Goal: Task Accomplishment & Management: Complete application form

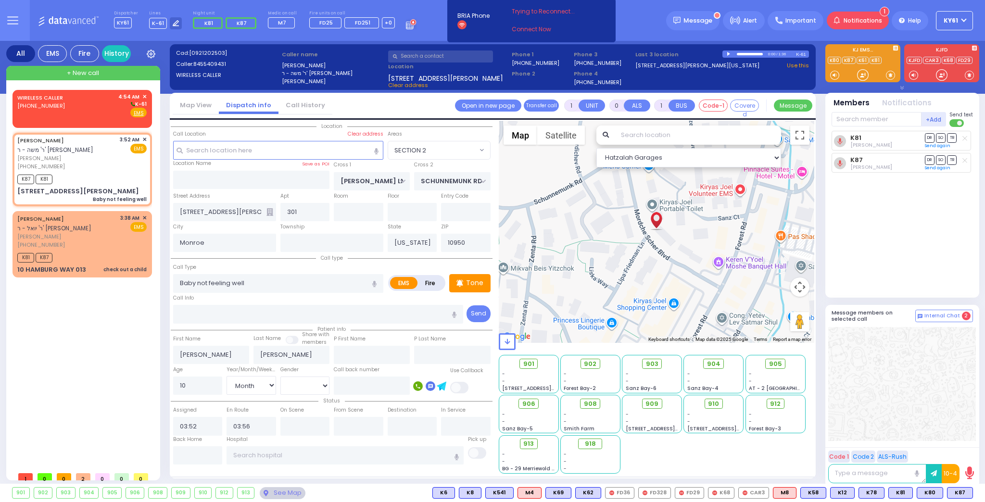
select select "SECTION 2"
select select "Month"
click at [103, 107] on div "WIRELESS CALLER [PHONE_NUMBER] 4:54 AM ✕ K-61" at bounding box center [81, 105] width 129 height 25
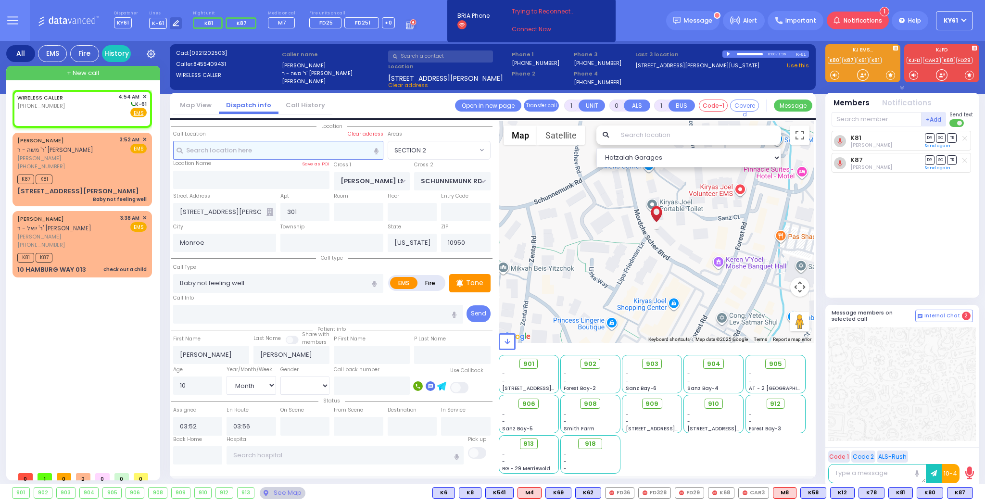
type input "2"
type input "1"
select select
radio input "true"
select select
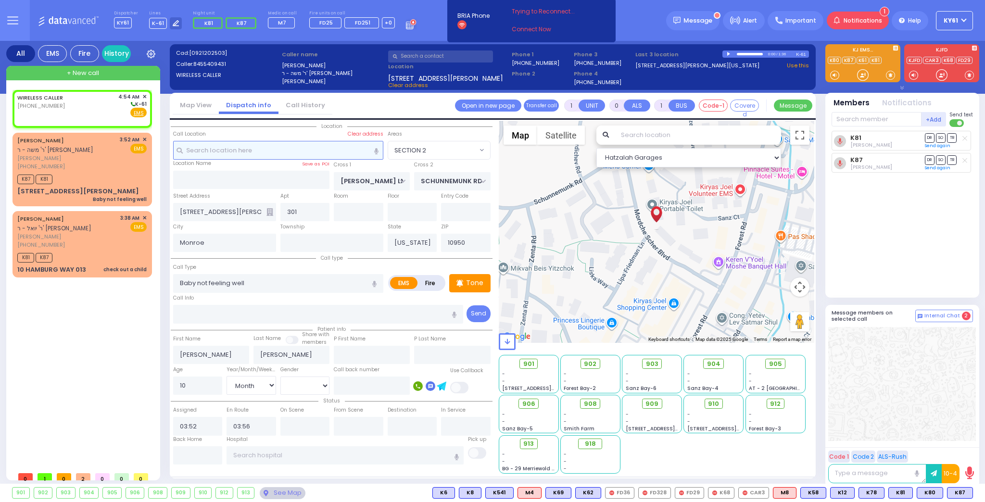
type input "04:54"
select select "Hatzalah Garages"
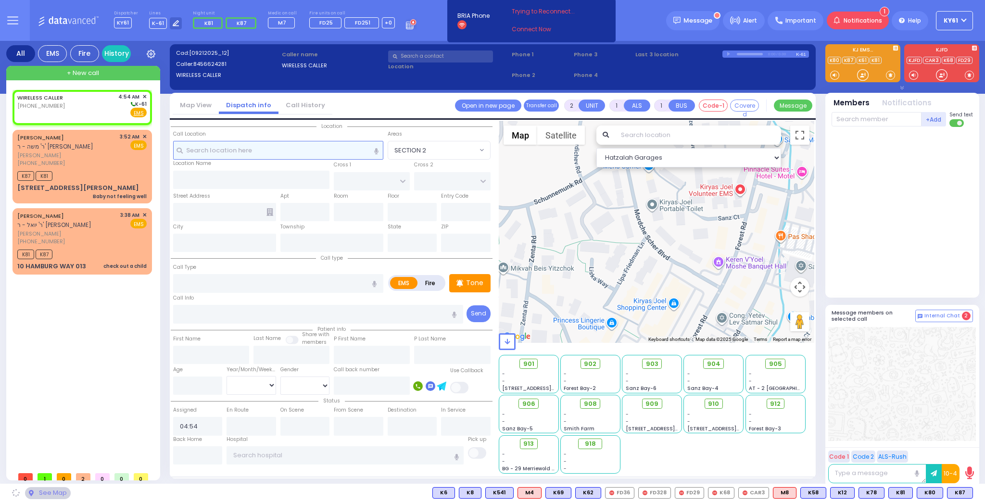
select select
radio input "true"
select select
select select "Hatzalah Garages"
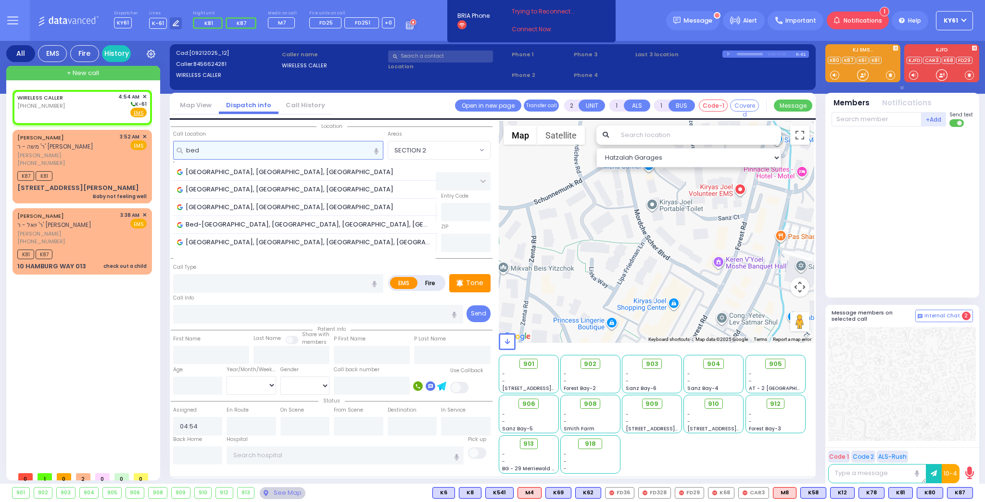
type input "be"
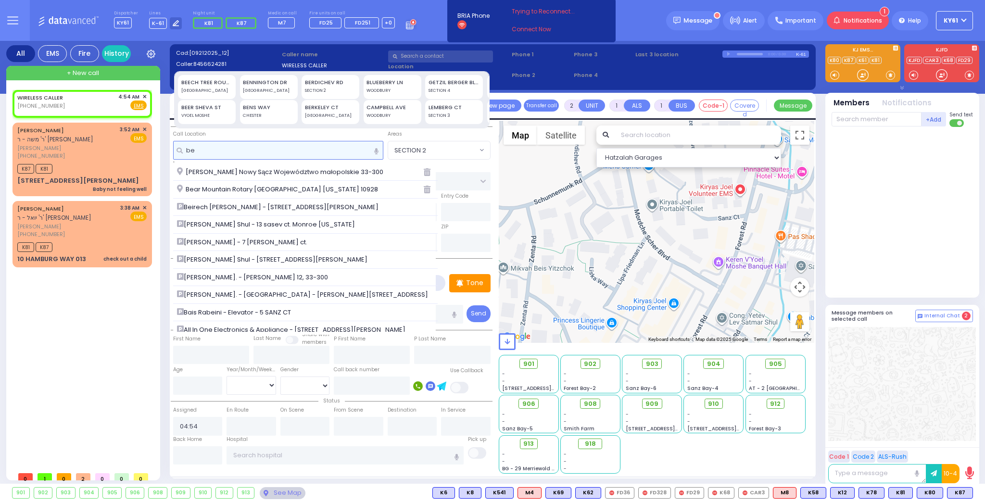
select select
radio input "true"
select select
select select "Hatzalah Garages"
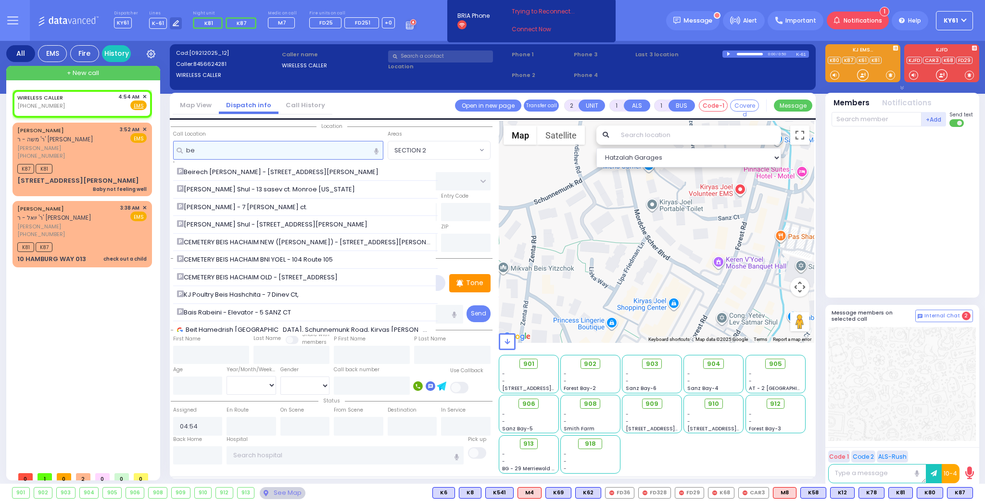
type input "b"
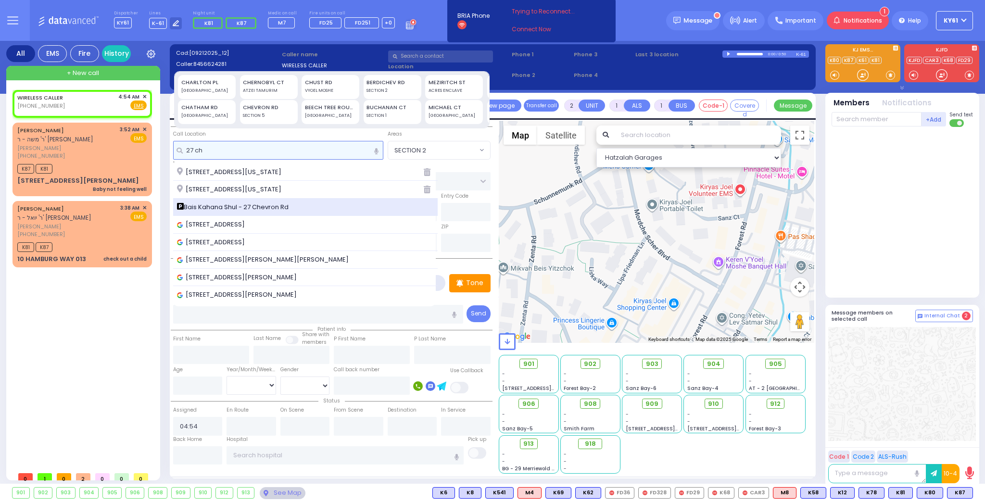
type input "27 ch"
click at [233, 204] on span "Bais Kahana Shul - 27 Chevron Rd" at bounding box center [234, 208] width 115 height 10
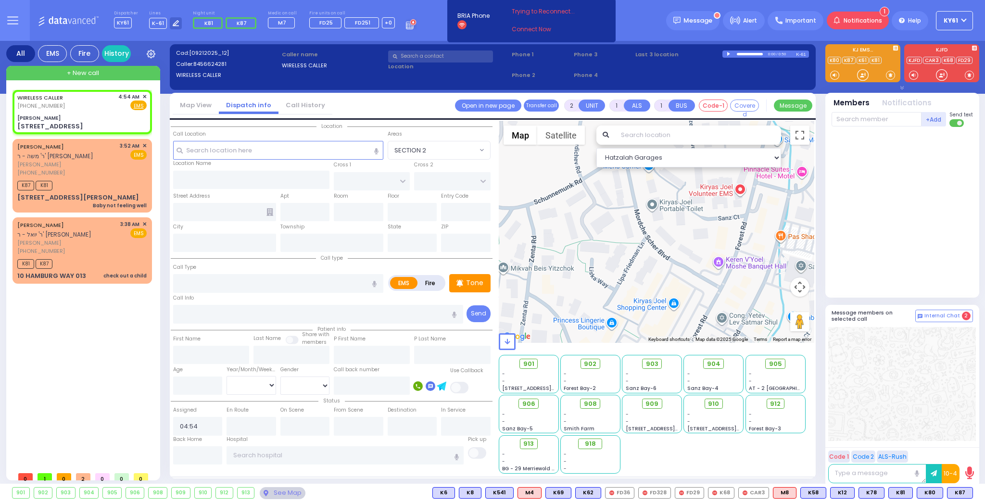
select select
radio input "true"
select select
select select "Hatzalah Garages"
type input "[PERSON_NAME]"
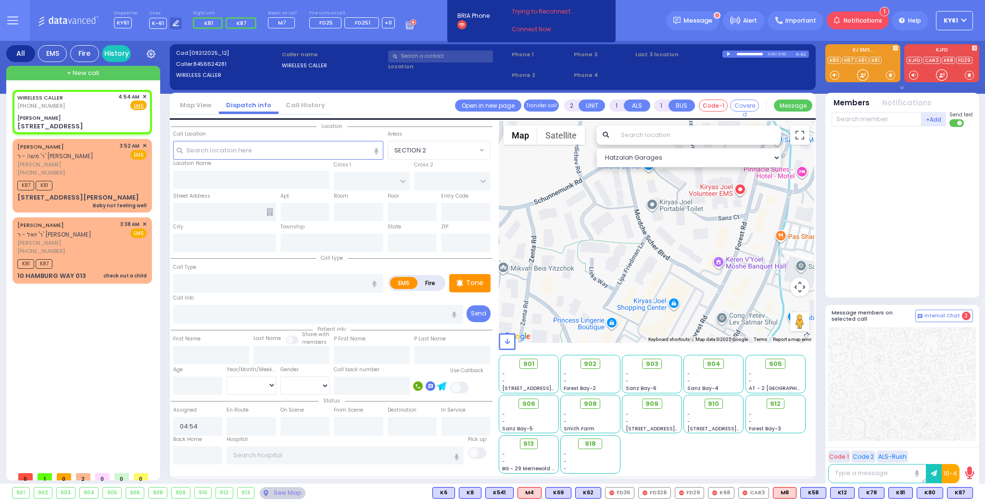
type input "ROVNA COURT"
type input "[GEOGRAPHIC_DATA]"
type input "[STREET_ADDRESS]"
type input "Monroe"
type input "[US_STATE]"
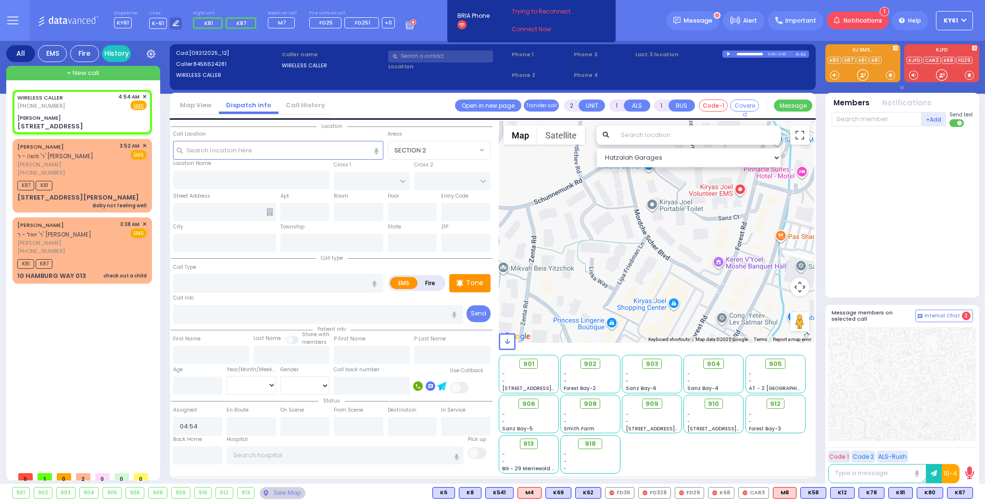
type input "10950"
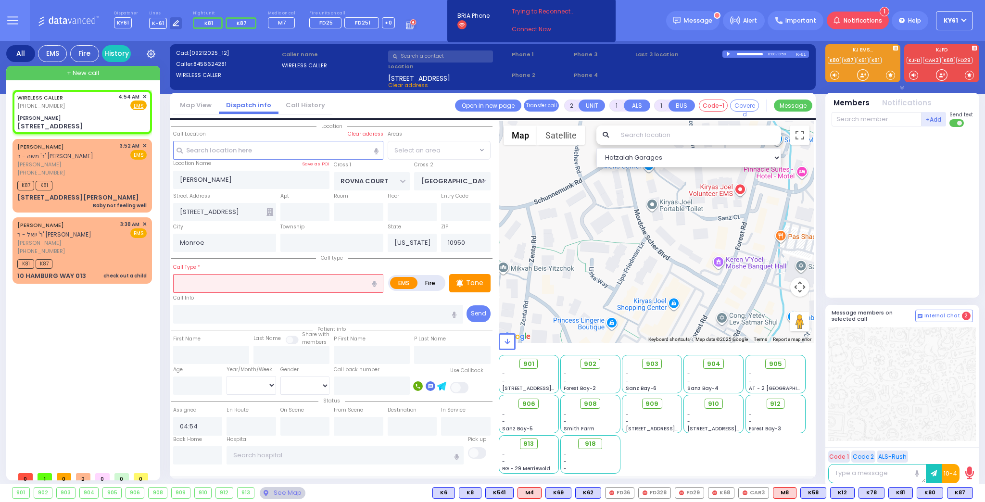
select select "SECTION 5"
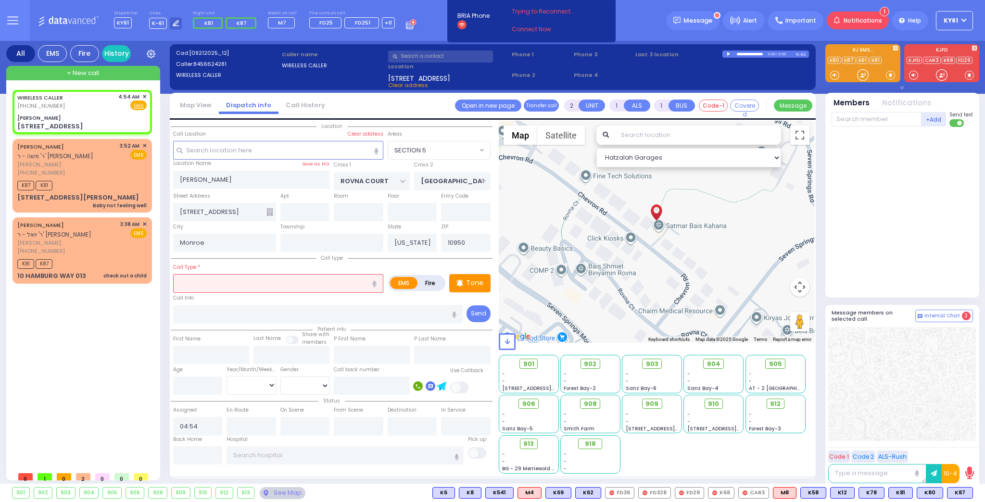
click at [431, 283] on label "Fire" at bounding box center [430, 283] width 27 height 12
radio input "true"
click at [283, 277] on input "text" at bounding box center [278, 283] width 210 height 18
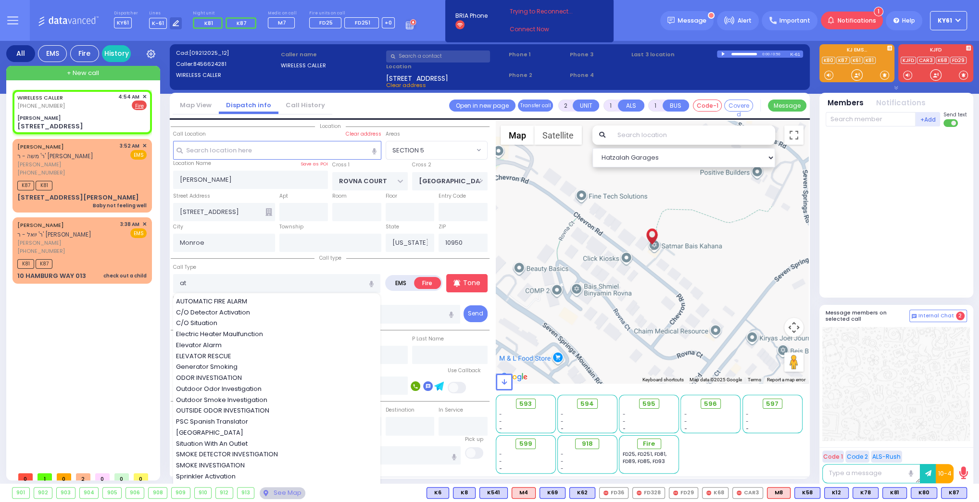
click at [209, 300] on span "AUTOMATIC FIRE ALARM" at bounding box center [213, 302] width 75 height 10
type input "AUTOMATIC FIRE ALARM"
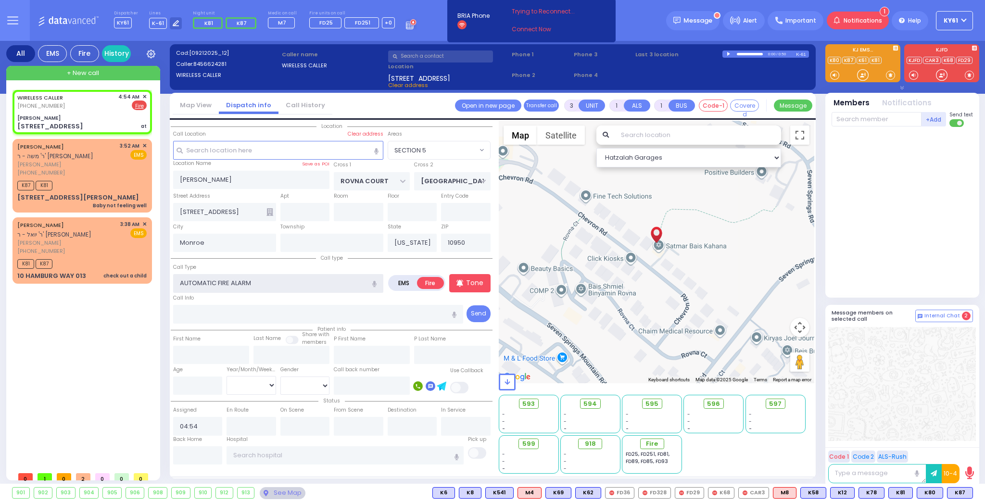
type input "2"
select select
radio input "true"
select select
select select "Hatzalah Garages"
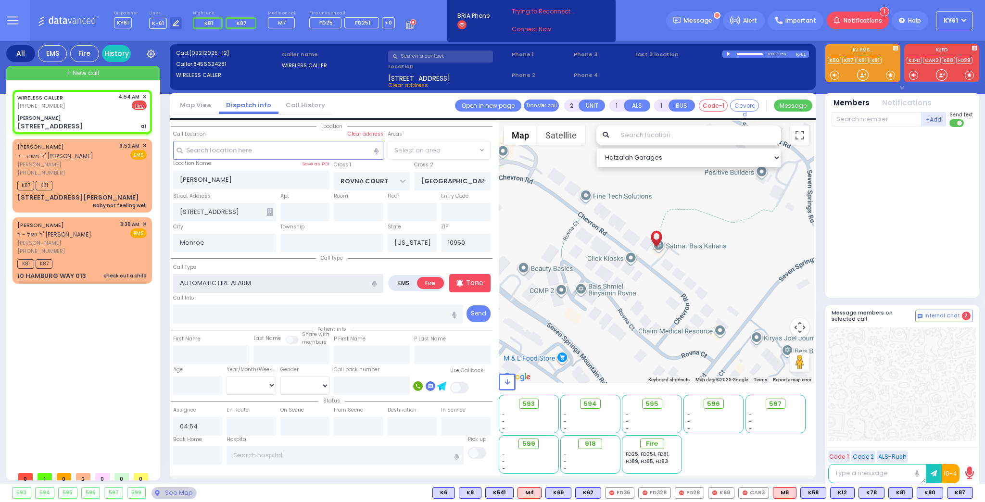
select select "SECTION 5"
type input "3"
select select
radio input "true"
select select
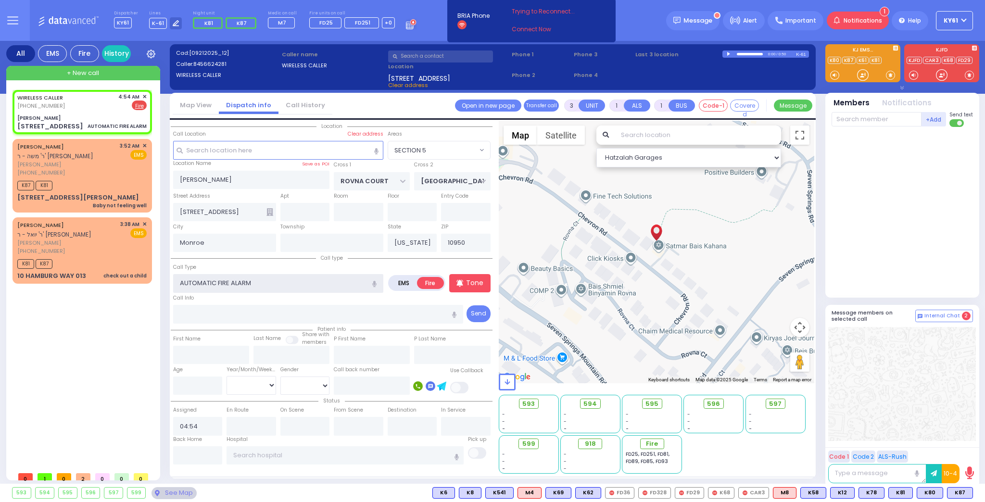
select select "Hatzalah Garages"
select select "SECTION 5"
click at [470, 281] on p "Tone" at bounding box center [474, 283] width 17 height 10
select select
radio input "true"
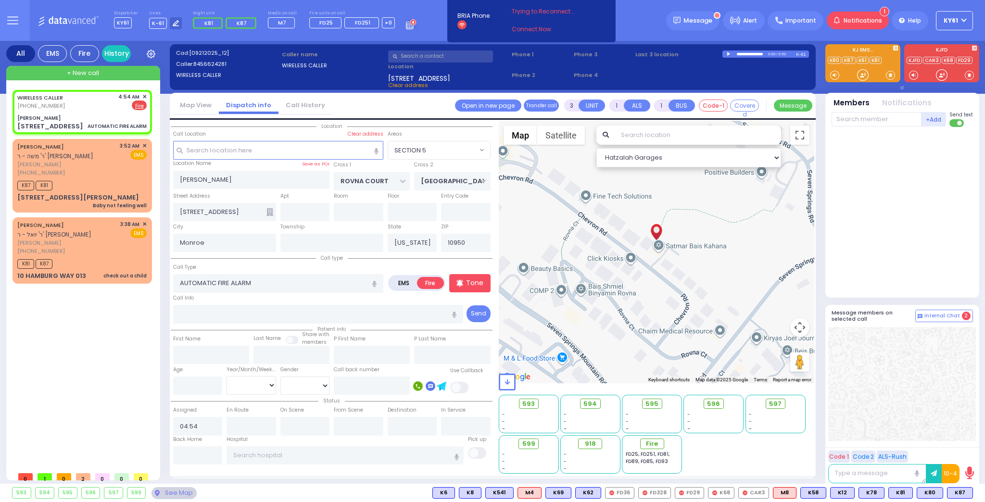
select select
select select "Hatzalah Garages"
select select "SECTION 5"
click at [473, 279] on p "Tone" at bounding box center [474, 283] width 17 height 10
click at [964, 494] on span "FD46" at bounding box center [958, 493] width 29 height 11
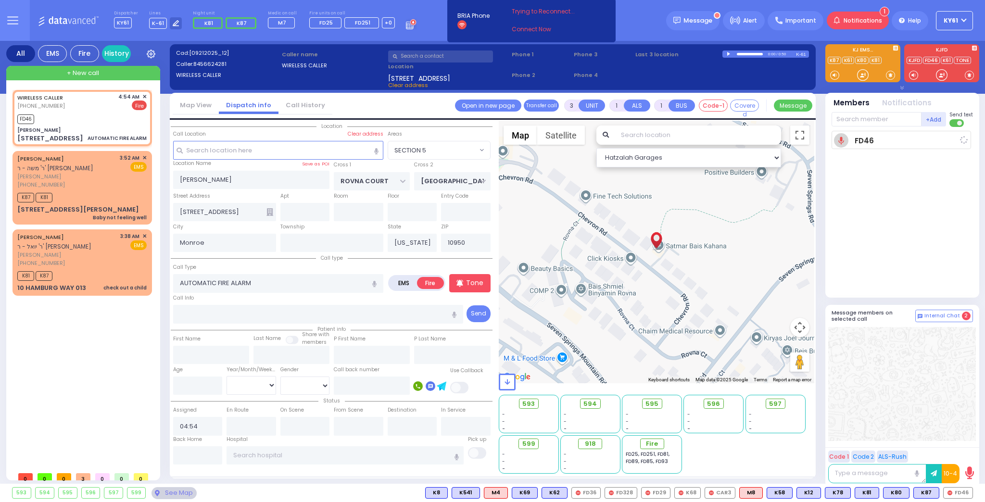
select select
radio input "true"
select select
type input "04:57"
select select "Hatzalah Garages"
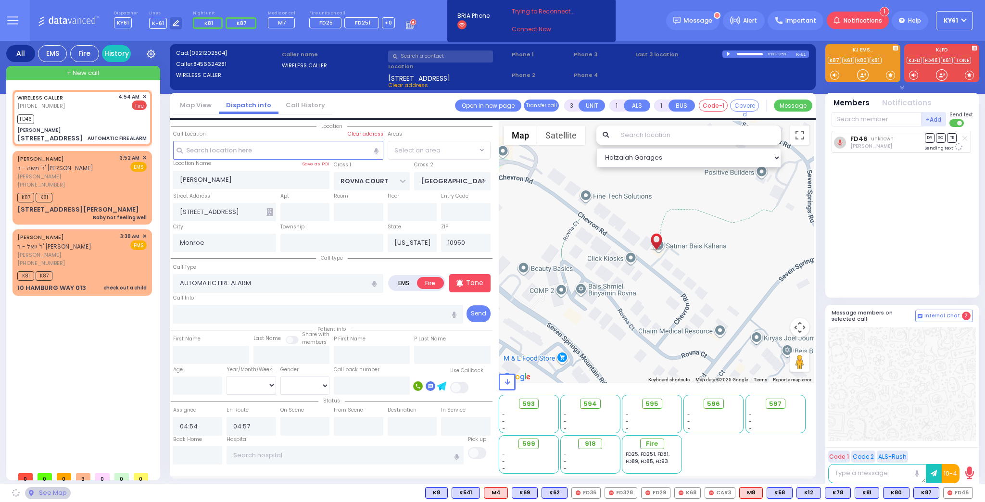
select select "SECTION 5"
click at [473, 283] on p "Tone" at bounding box center [474, 283] width 17 height 10
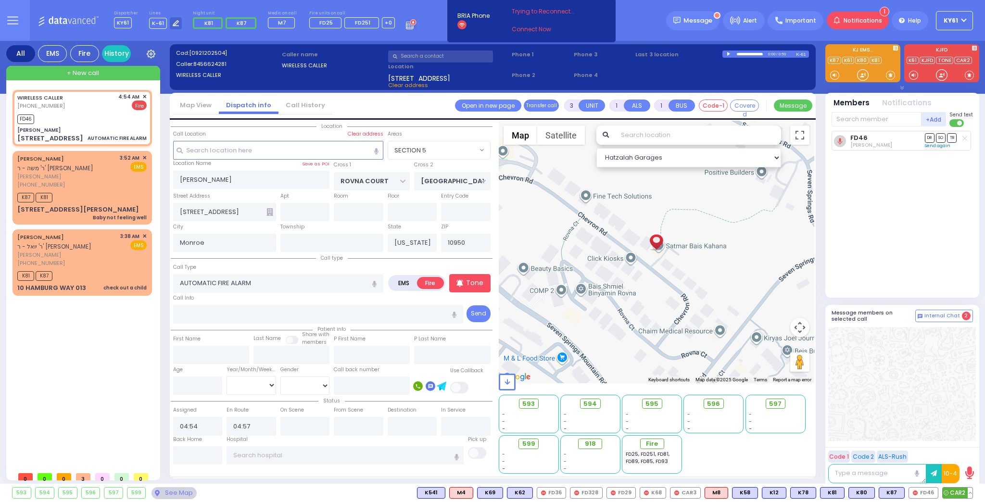
click at [953, 490] on span "CAR2" at bounding box center [958, 493] width 30 height 11
select select
radio input "true"
select select
select select "Hatzalah Garages"
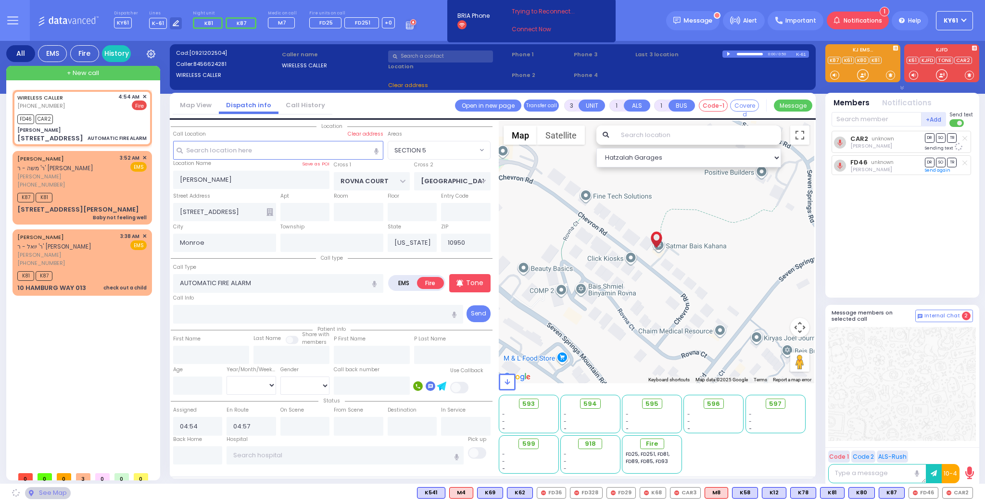
select select "SECTION 5"
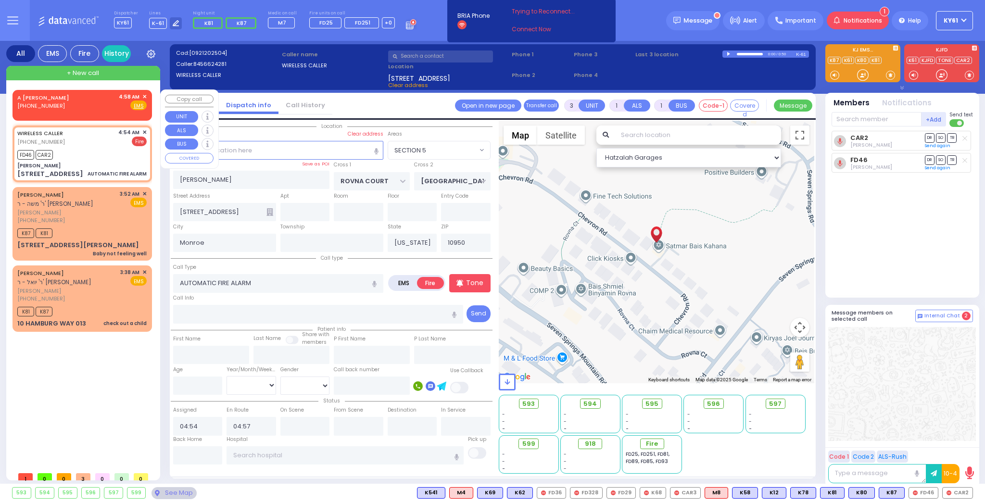
click at [145, 95] on span "✕" at bounding box center [144, 97] width 4 height 8
click at [143, 96] on span "✕" at bounding box center [144, 97] width 4 height 8
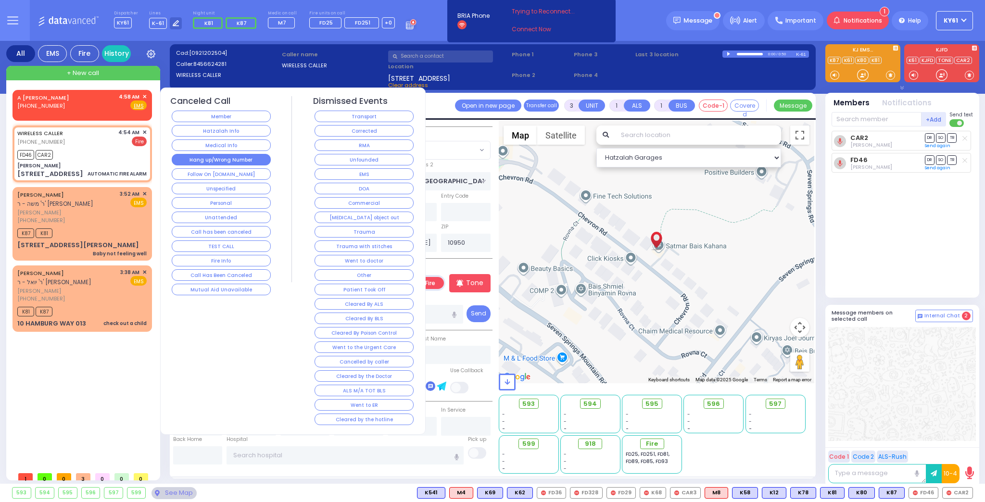
click at [204, 158] on button "Hang up/Wrong Number" at bounding box center [221, 160] width 99 height 12
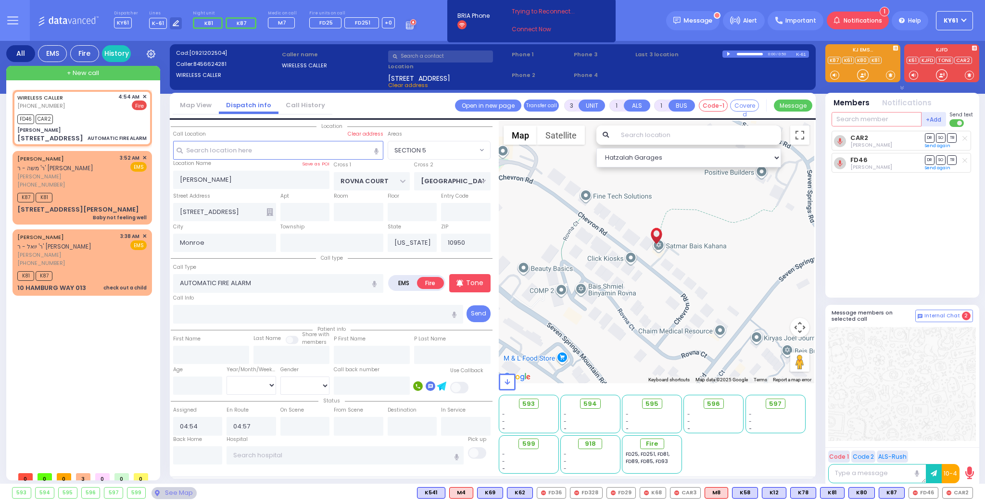
click at [864, 119] on input "text" at bounding box center [877, 119] width 90 height 14
type input "29"
click at [872, 135] on div "FD29" at bounding box center [864, 139] width 48 height 10
select select
radio input "true"
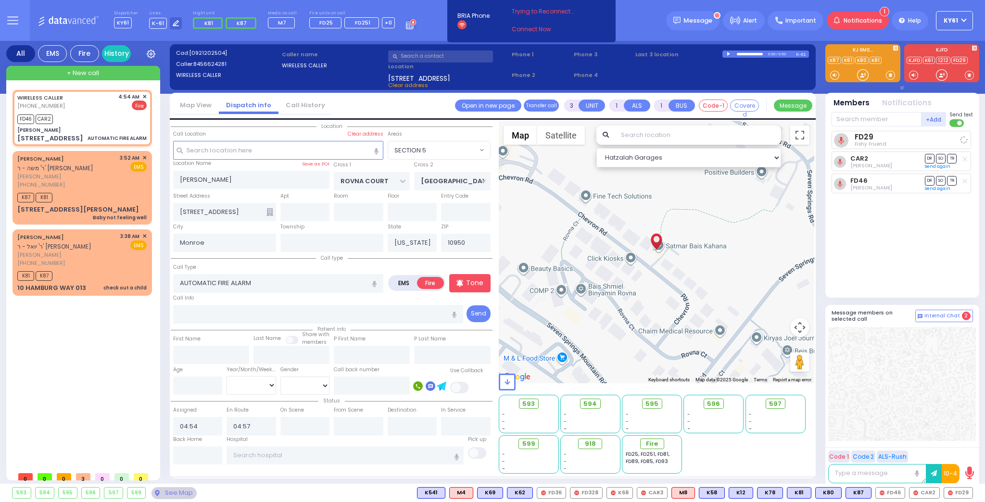
select select
select select "Hatzalah Garages"
select select "SECTION 5"
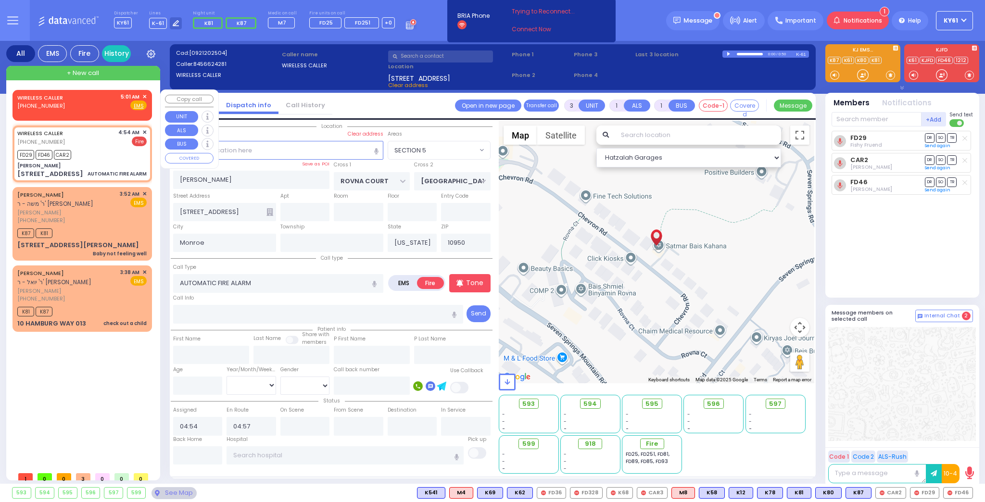
click at [144, 96] on span "✕" at bounding box center [144, 97] width 4 height 8
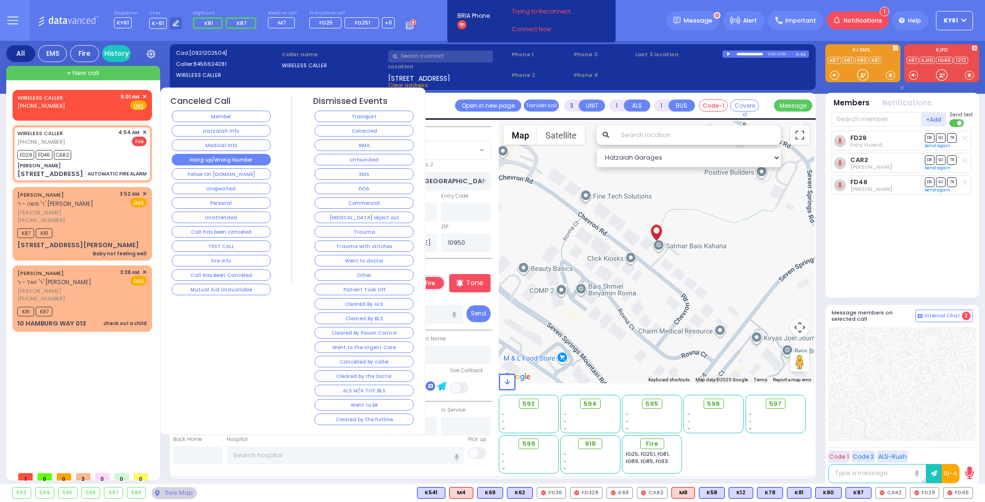
click at [220, 158] on button "Hang up/Wrong Number" at bounding box center [221, 160] width 99 height 12
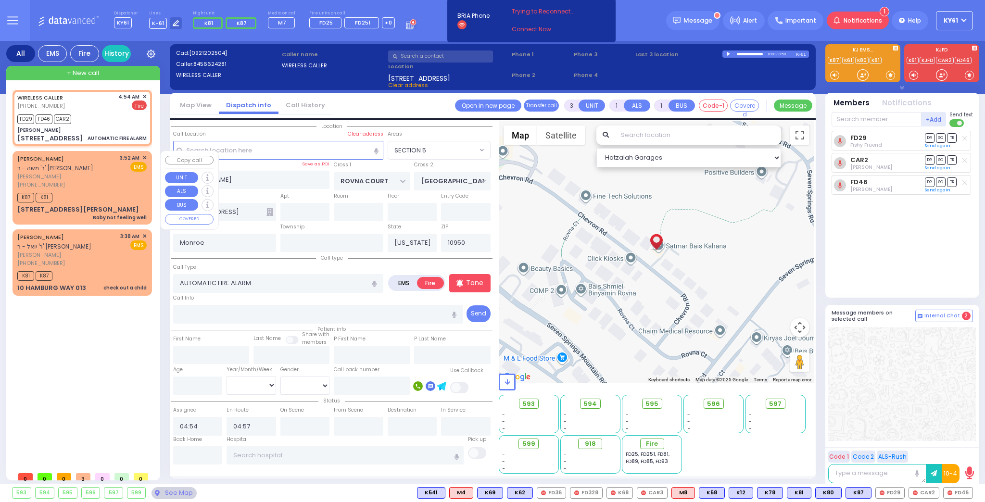
click at [145, 158] on span "✕" at bounding box center [144, 158] width 4 height 8
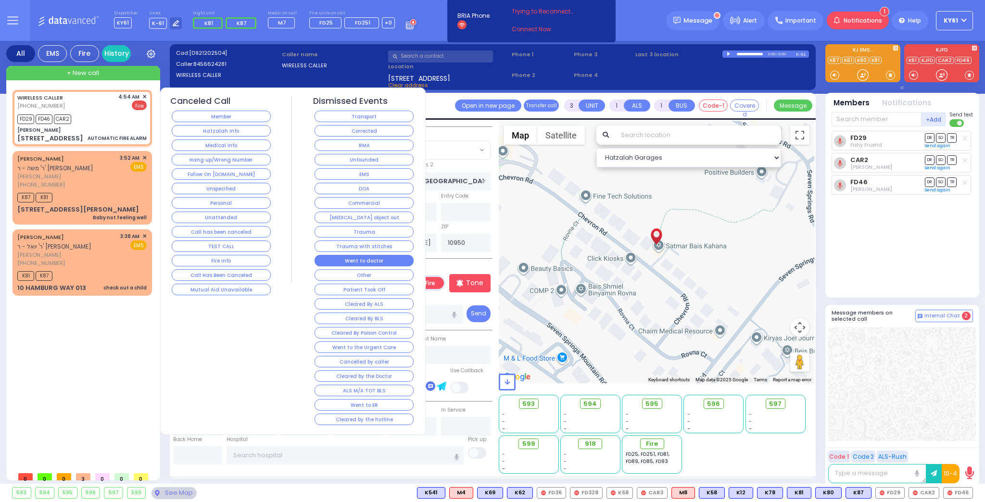
click at [379, 255] on button "Went to doctor" at bounding box center [364, 261] width 99 height 12
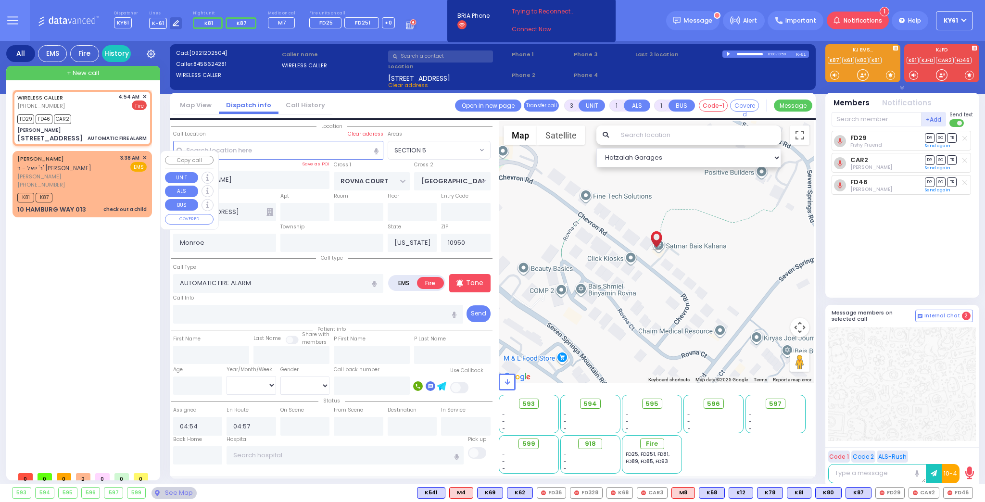
click at [143, 157] on span "✕" at bounding box center [144, 158] width 4 height 8
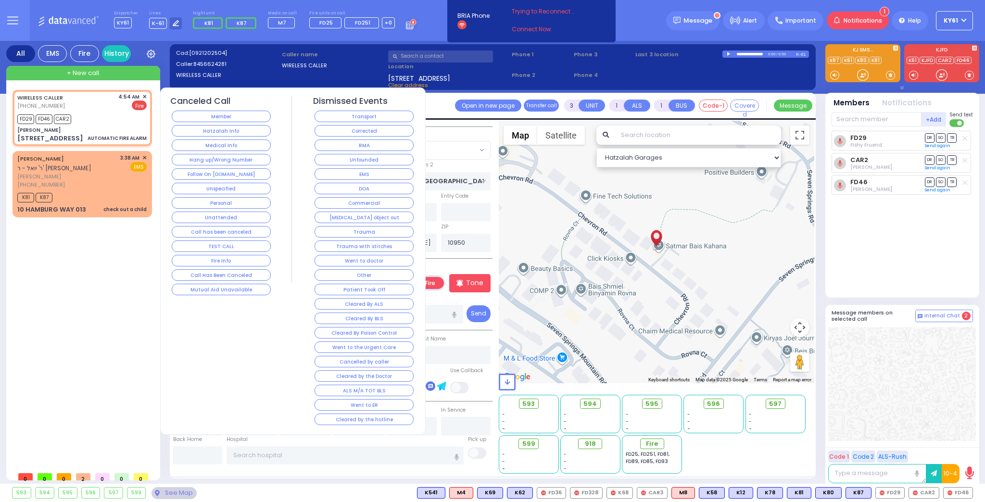
click at [331, 255] on button "Went to doctor" at bounding box center [364, 261] width 99 height 12
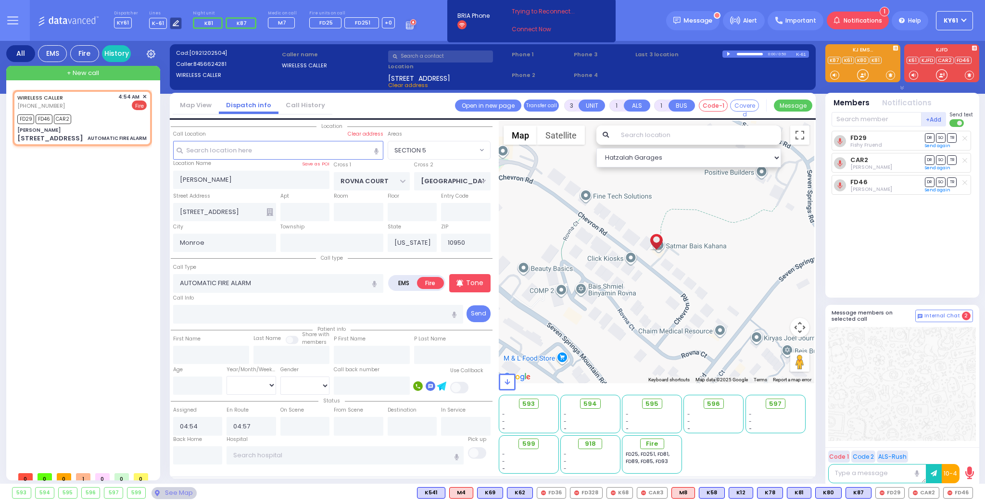
click at [173, 23] on icon at bounding box center [176, 23] width 6 height 6
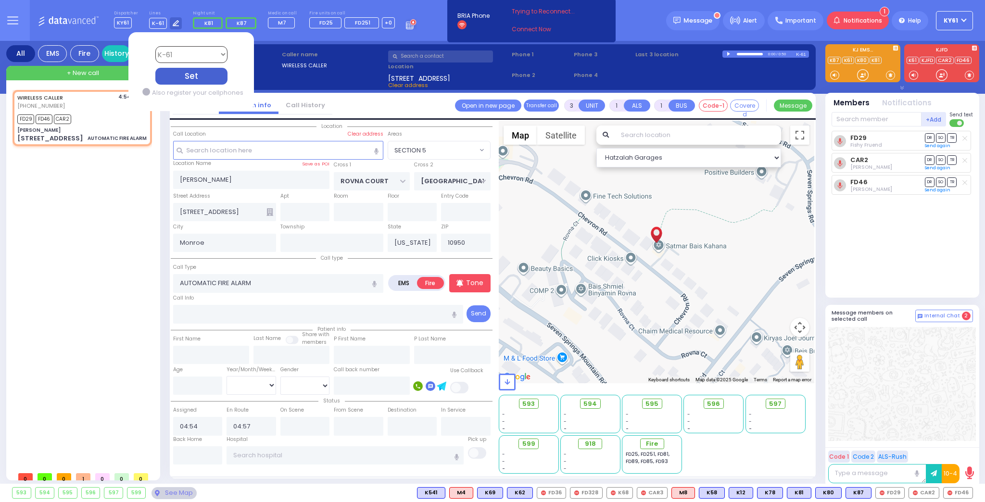
click at [183, 53] on select "Bay K-14 K-16 K-18 K-40 K-6 K-61 K-63 K-67 K-72 Medic 7 K-68 K-48 D-801 D-802 D…" at bounding box center [191, 54] width 72 height 17
select select "4"
click at [155, 46] on select "Bay K-14 K-16 K-18 K-40 K-6 K-61 K-63 K-67 K-72 Medic 7 K-68 K-48 D-801 D-802 D…" at bounding box center [191, 54] width 72 height 17
click at [185, 79] on div "Set" at bounding box center [191, 76] width 72 height 17
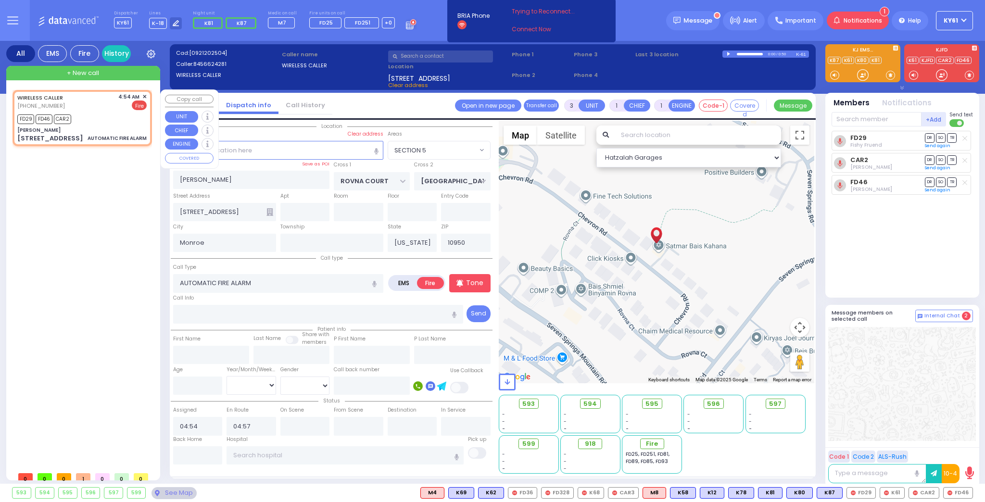
click at [144, 96] on span "✕" at bounding box center [144, 97] width 4 height 8
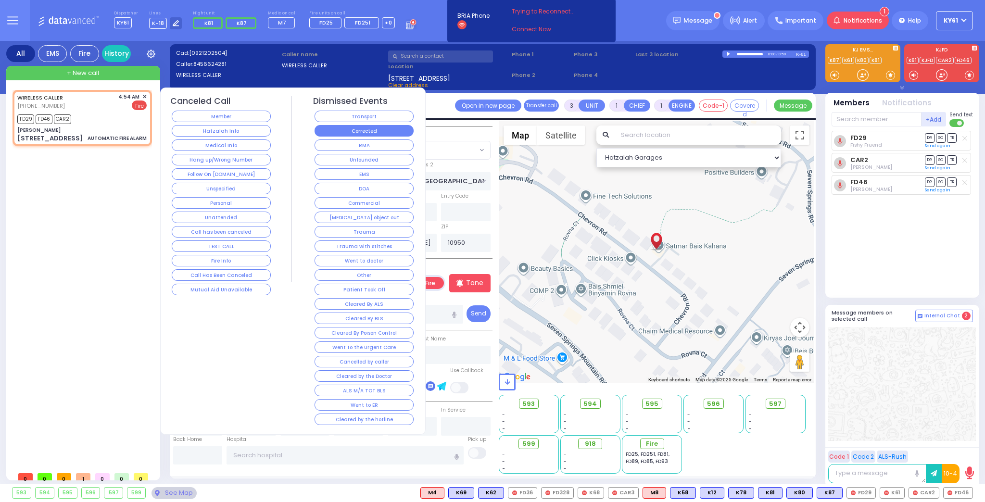
click at [379, 129] on button "Corrected" at bounding box center [364, 131] width 99 height 12
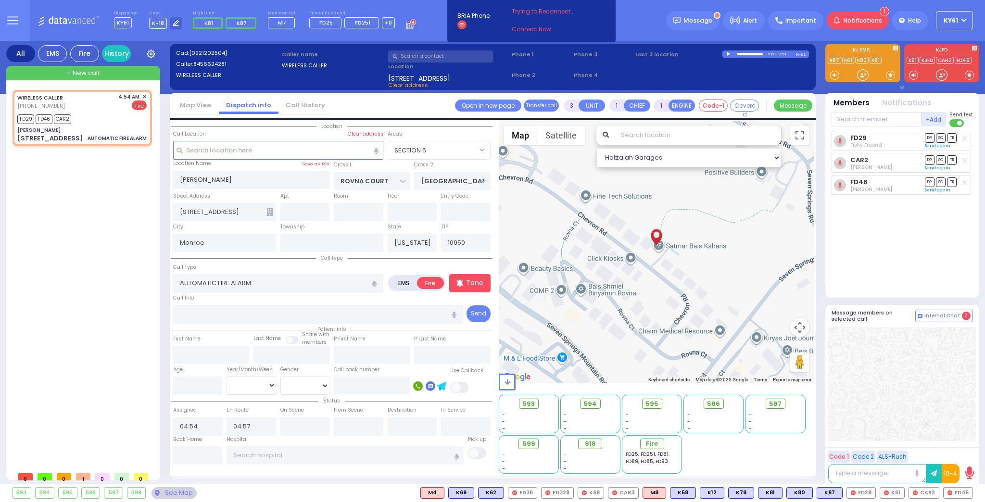
select select
radio input "true"
select select
